Goal: Check status: Check status

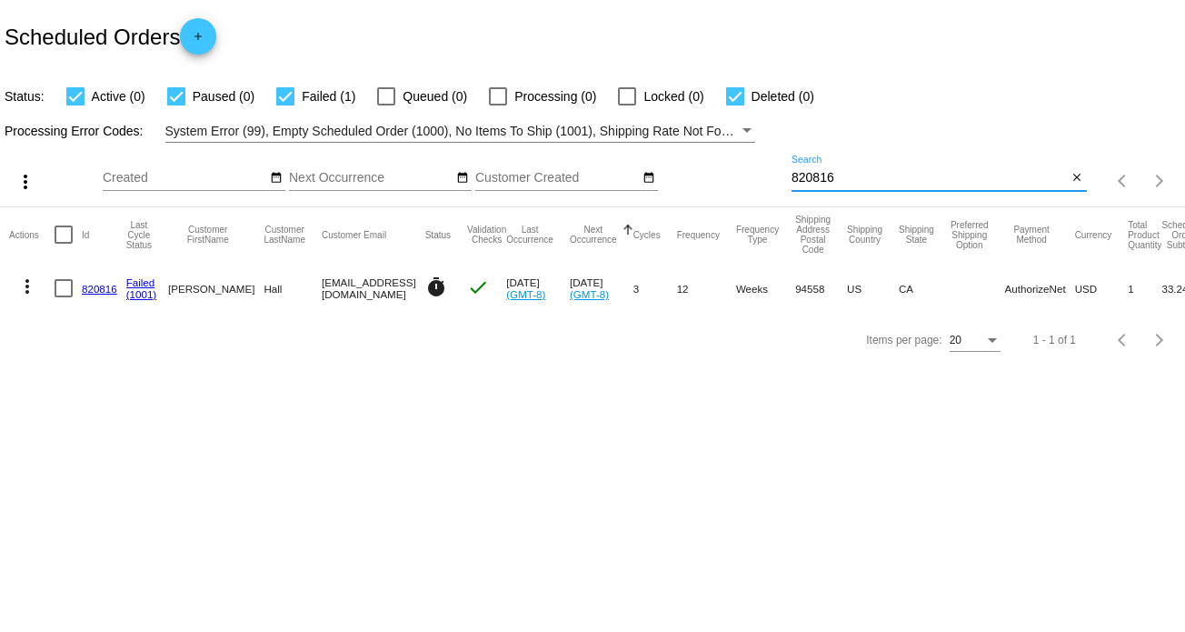
drag, startPoint x: 907, startPoint y: 173, endPoint x: 770, endPoint y: 169, distance: 137.3
click at [770, 169] on div "more_vert Oct Jan Feb Mar [DATE]" at bounding box center [592, 175] width 1185 height 65
paste input "969550"
type input "969550"
click at [24, 281] on mat-icon "more_vert" at bounding box center [27, 286] width 22 height 22
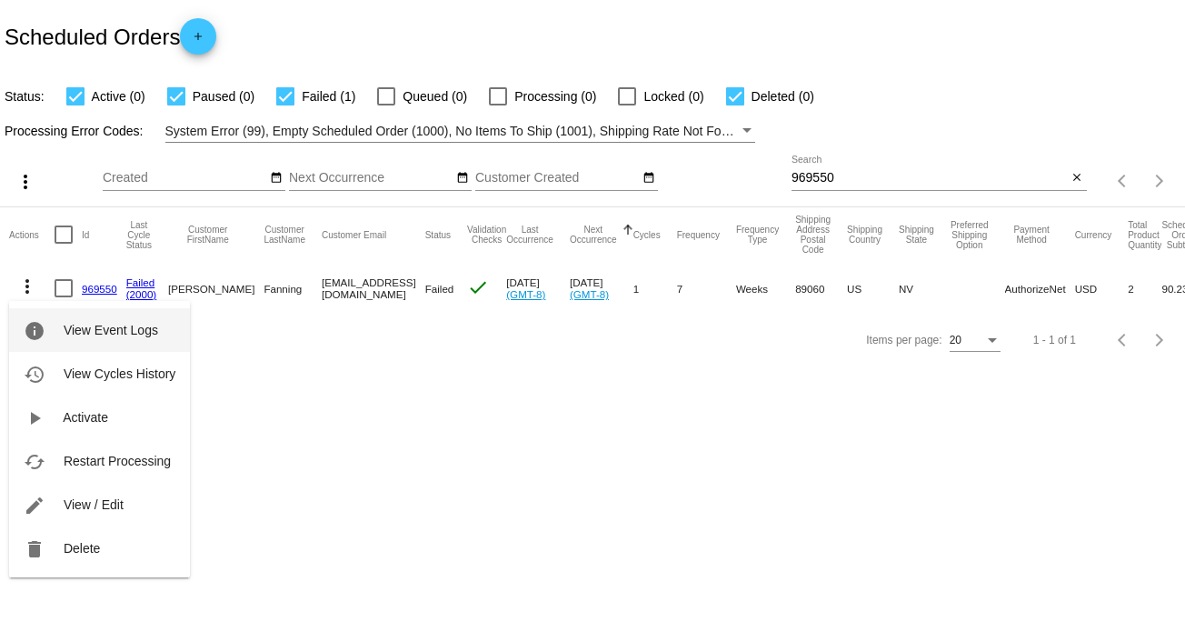
click at [112, 334] on span "View Event Logs" at bounding box center [111, 330] width 95 height 15
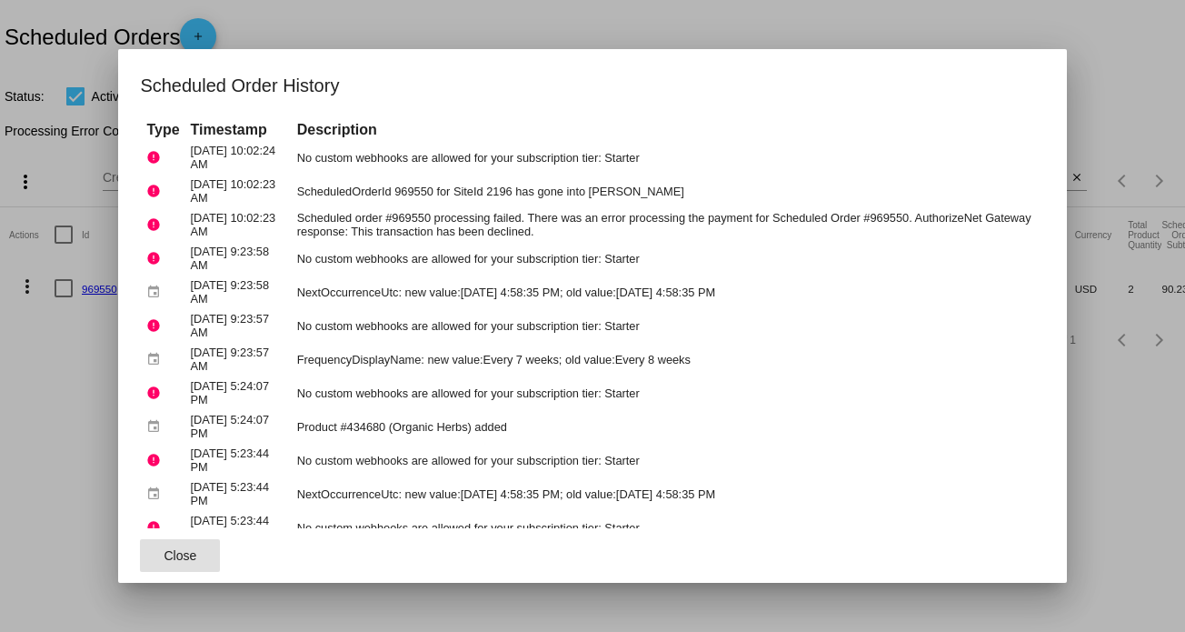
click at [166, 558] on span "Close" at bounding box center [181, 555] width 33 height 15
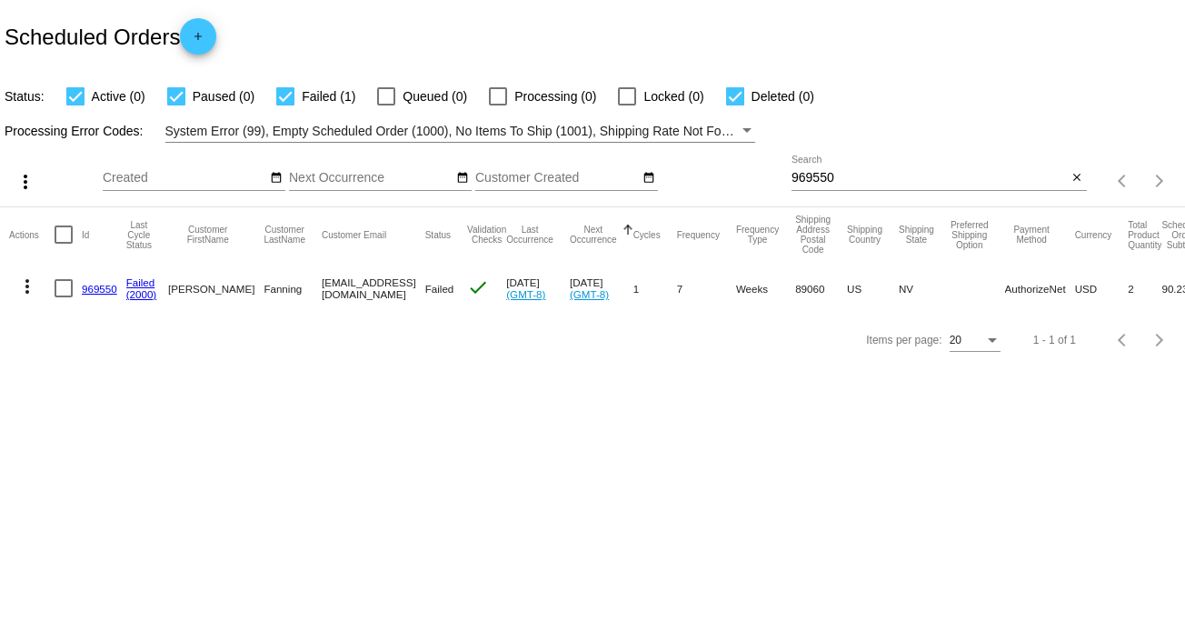
click at [109, 289] on link "969550" at bounding box center [99, 289] width 35 height 12
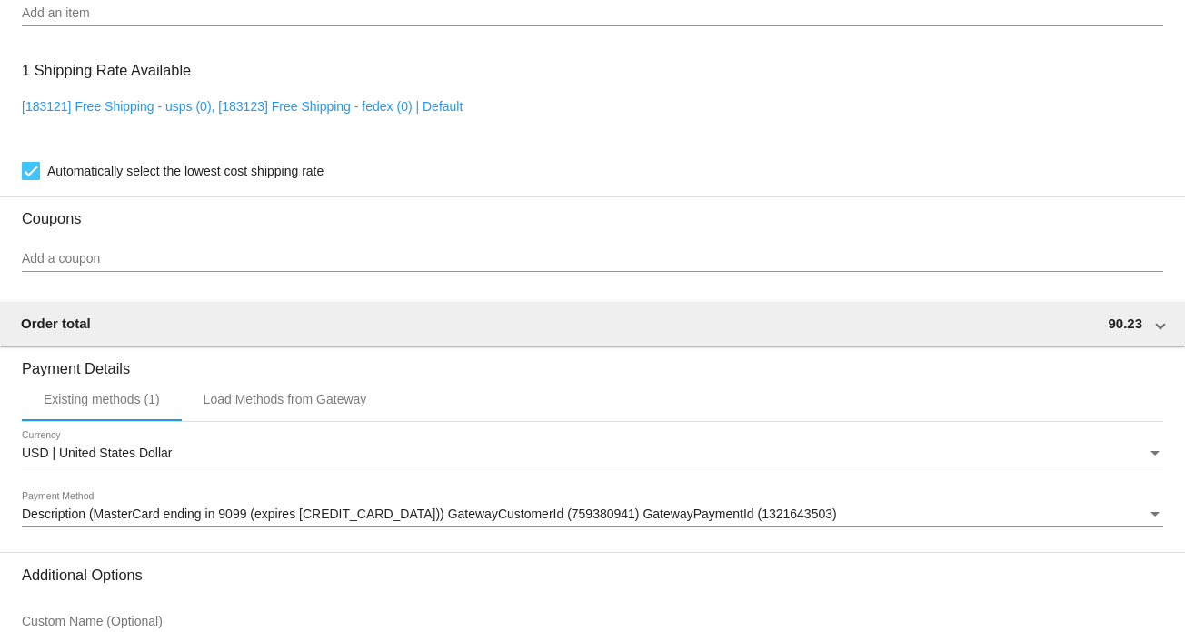
scroll to position [1667, 0]
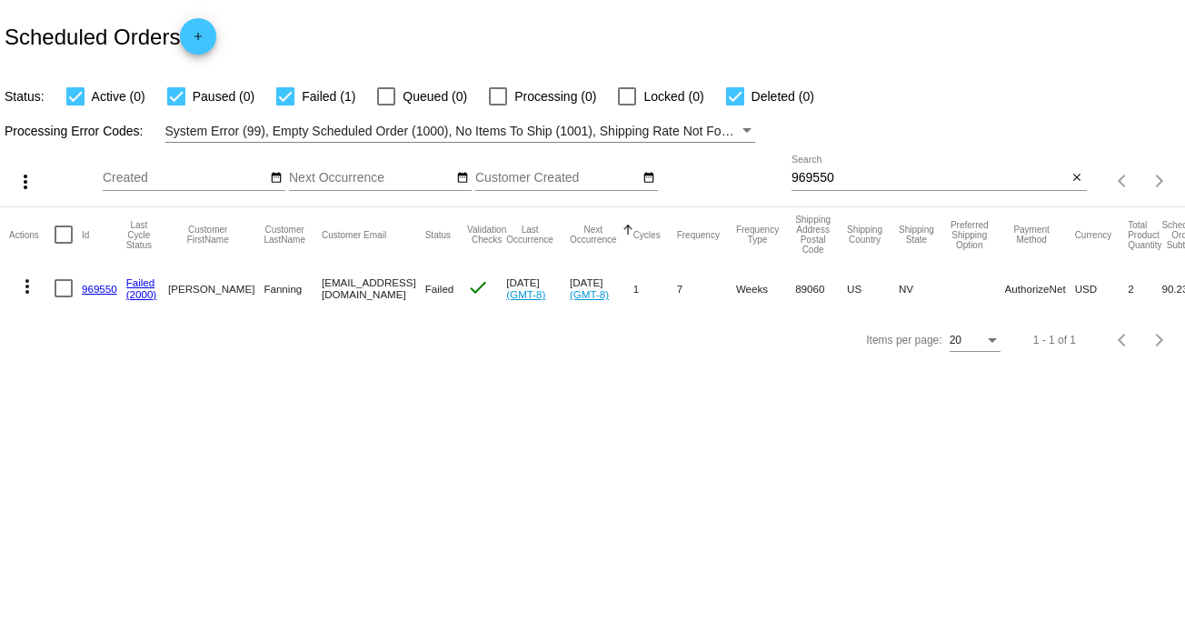
click at [95, 291] on link "969550" at bounding box center [99, 289] width 35 height 12
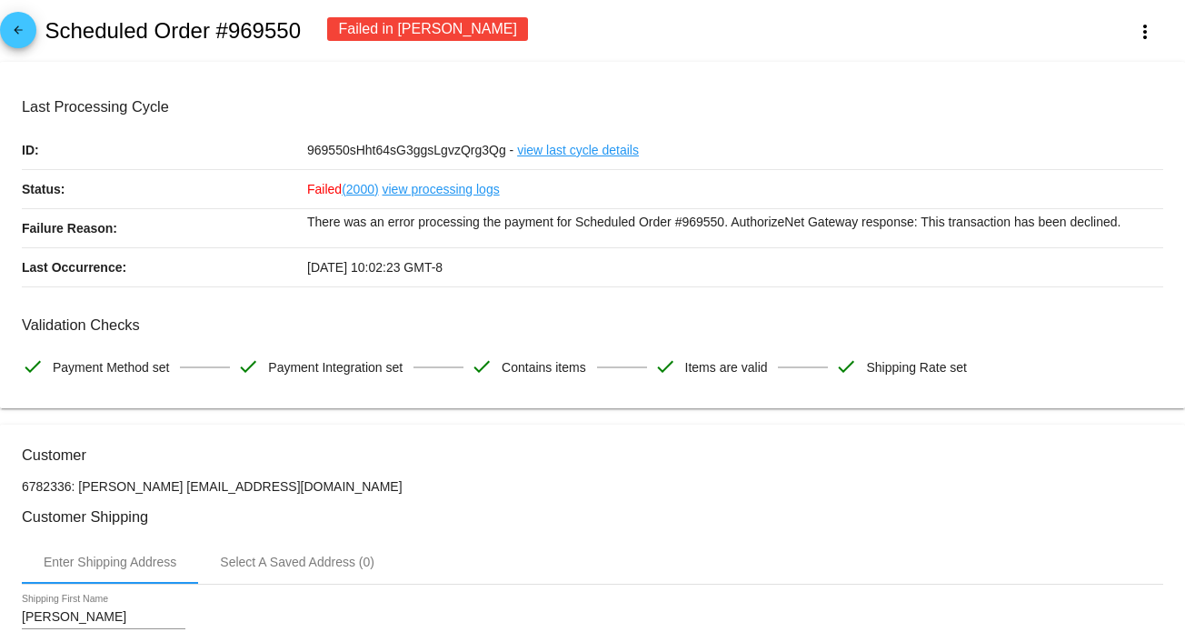
click at [454, 188] on link "view processing logs" at bounding box center [441, 189] width 117 height 38
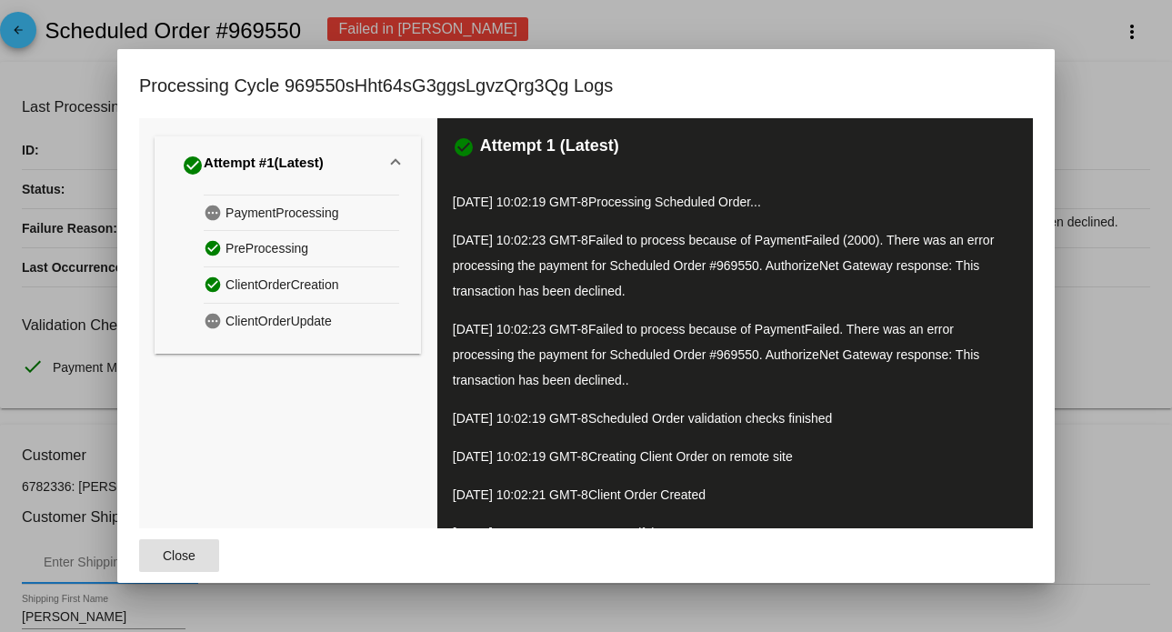
click at [179, 558] on span "Close" at bounding box center [179, 555] width 33 height 15
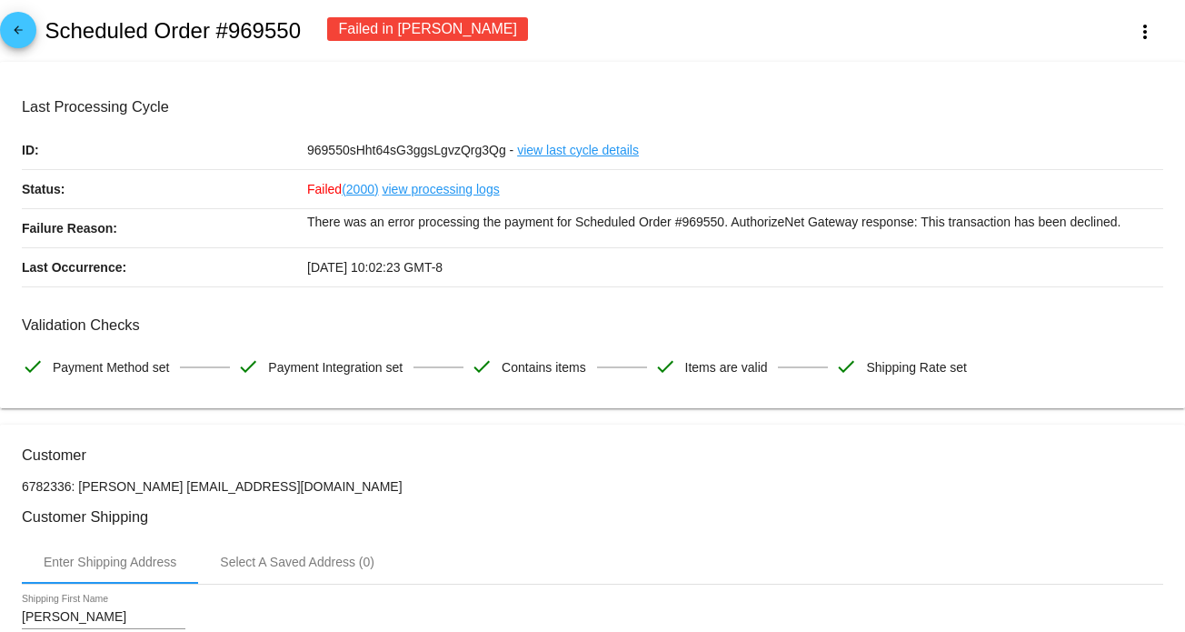
click at [15, 24] on mat-icon "arrow_back" at bounding box center [18, 35] width 22 height 22
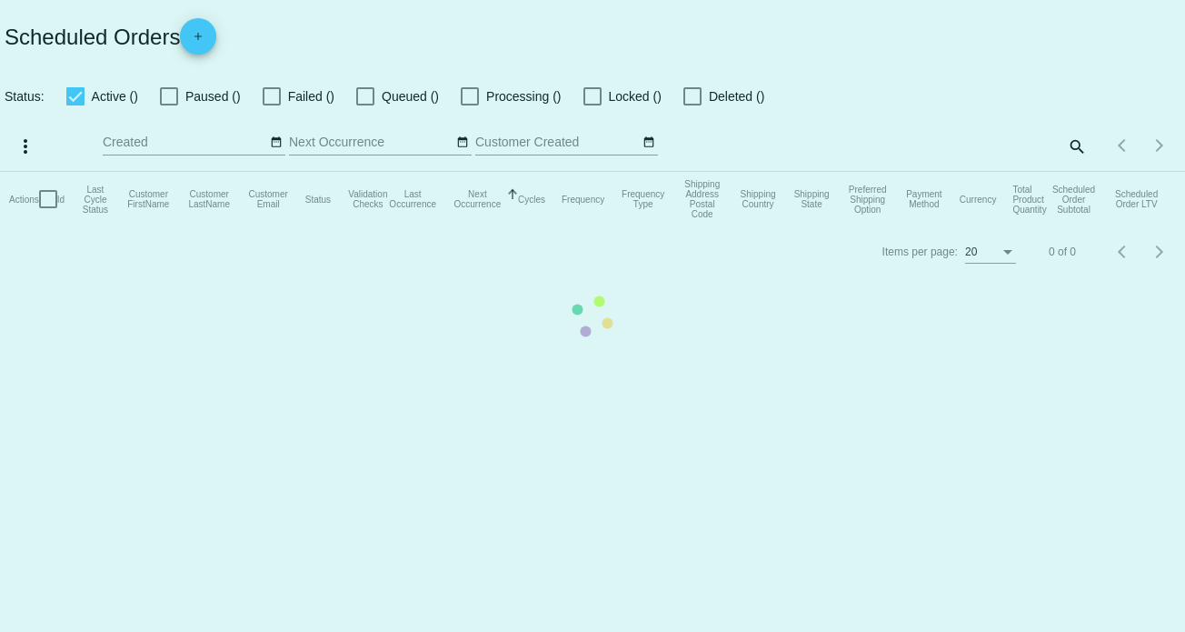
checkbox input "true"
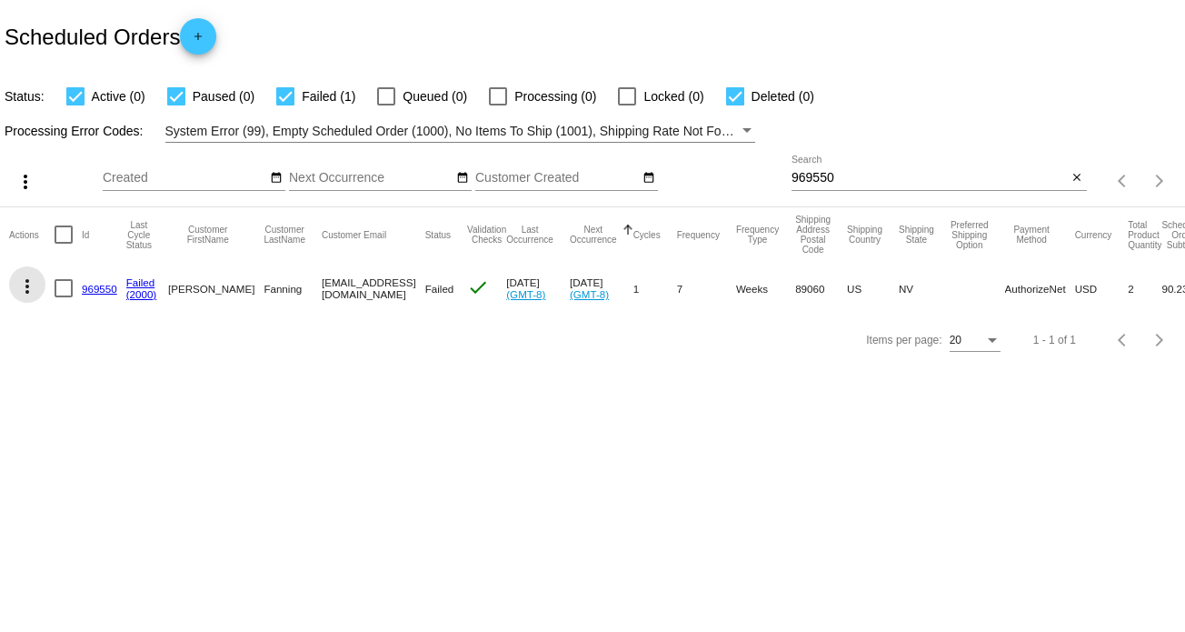
click at [25, 294] on mat-icon "more_vert" at bounding box center [27, 286] width 22 height 22
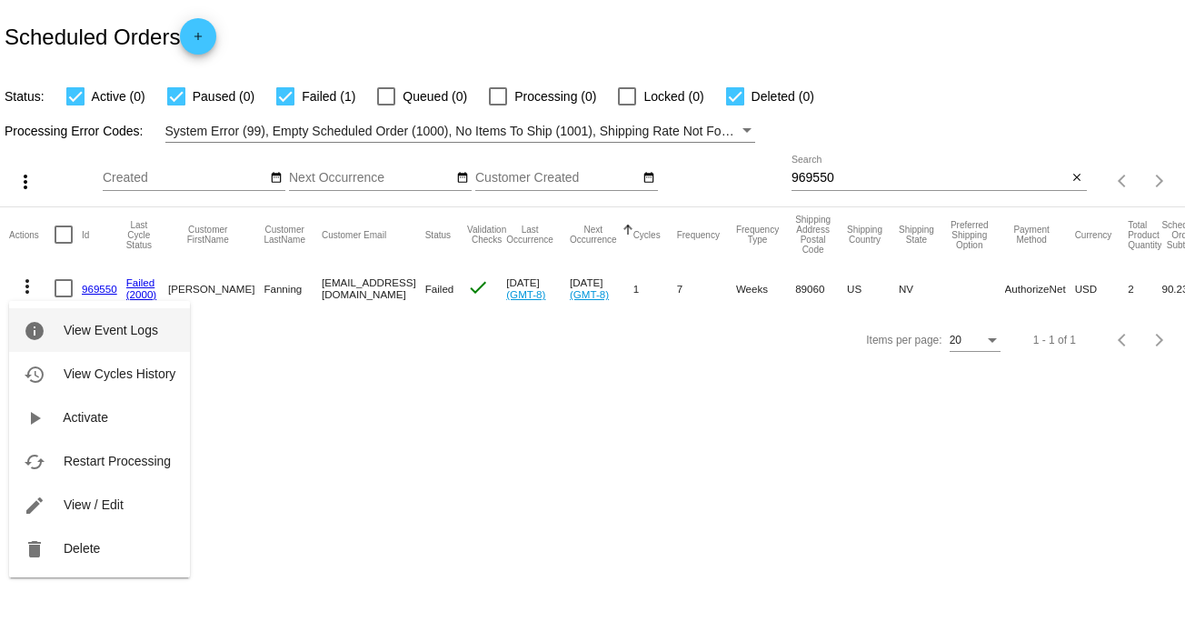
click at [105, 318] on button "info View Event Logs" at bounding box center [99, 330] width 181 height 44
